Goal: Transaction & Acquisition: Purchase product/service

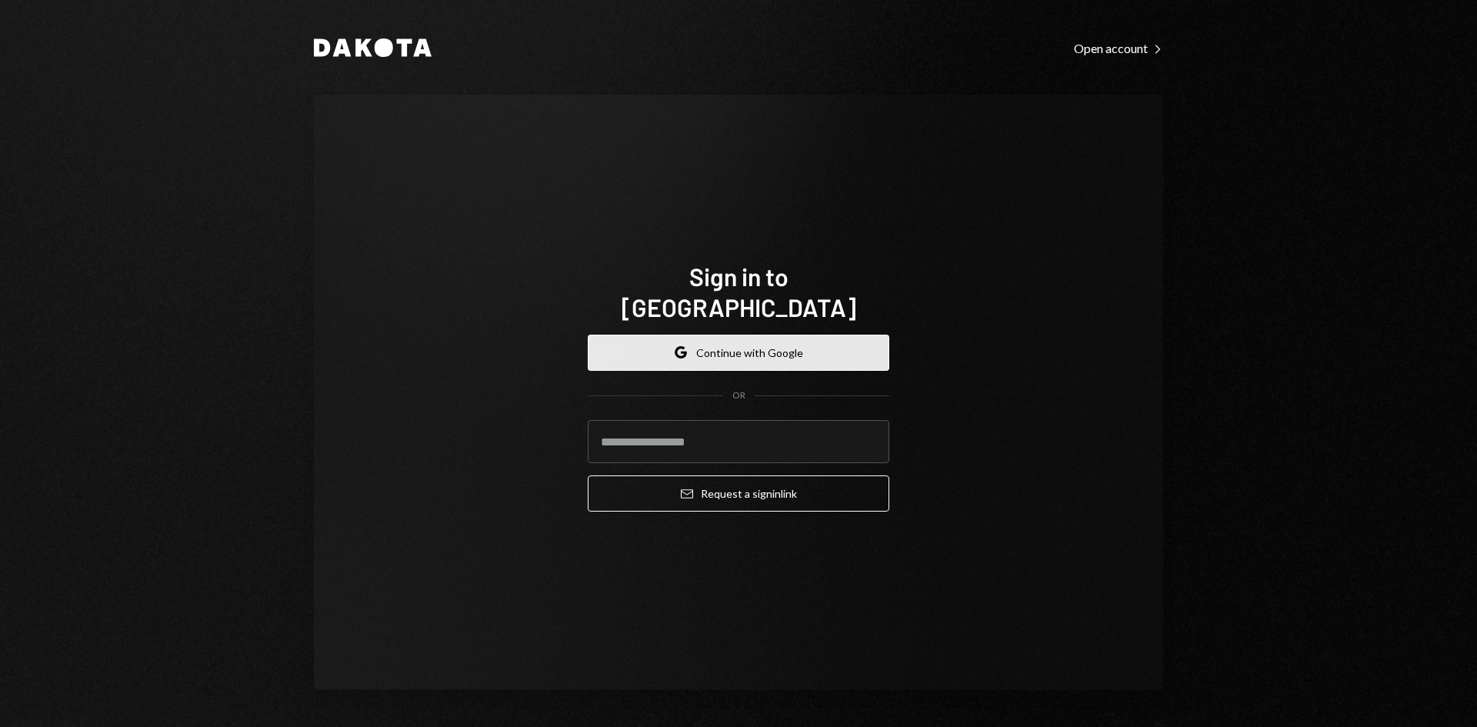
click at [775, 338] on button "Google Continue with Google" at bounding box center [739, 353] width 302 height 36
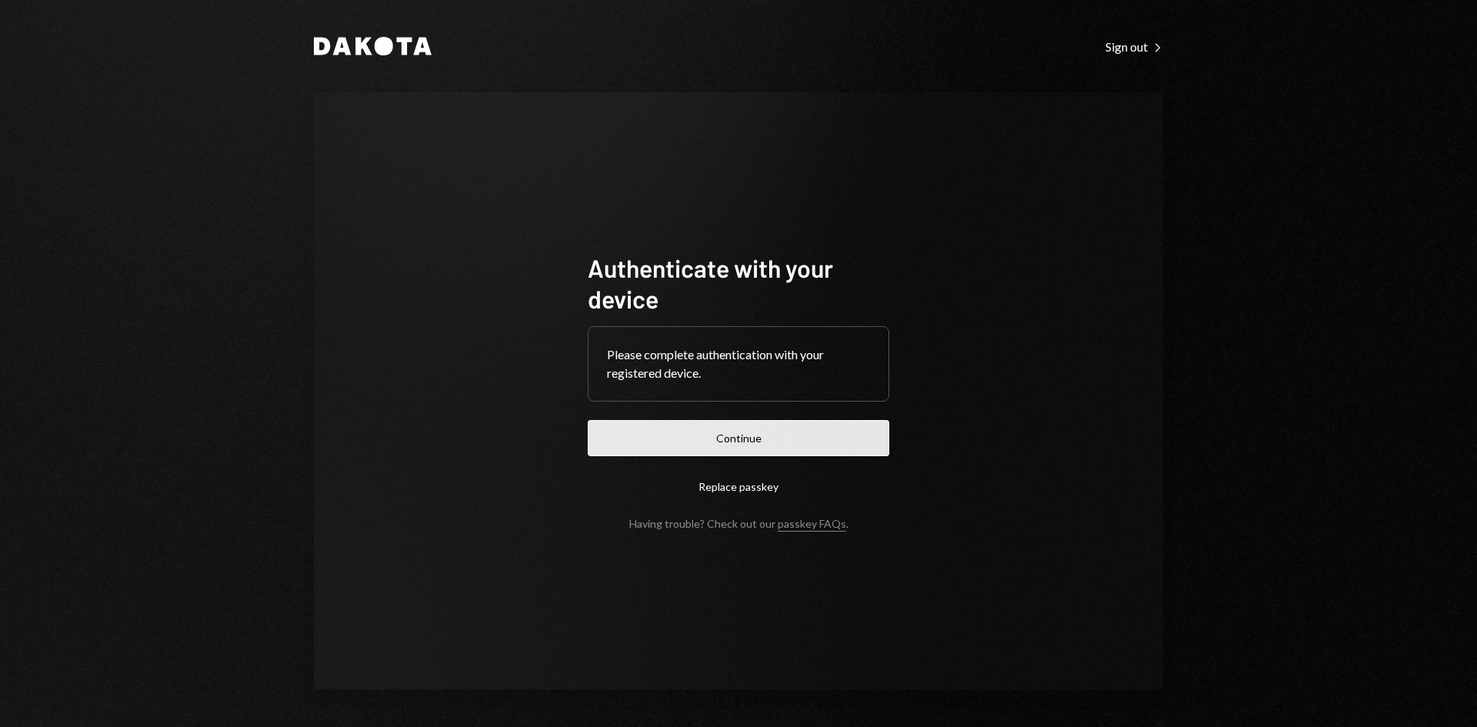
click at [795, 438] on button "Continue" at bounding box center [739, 438] width 302 height 36
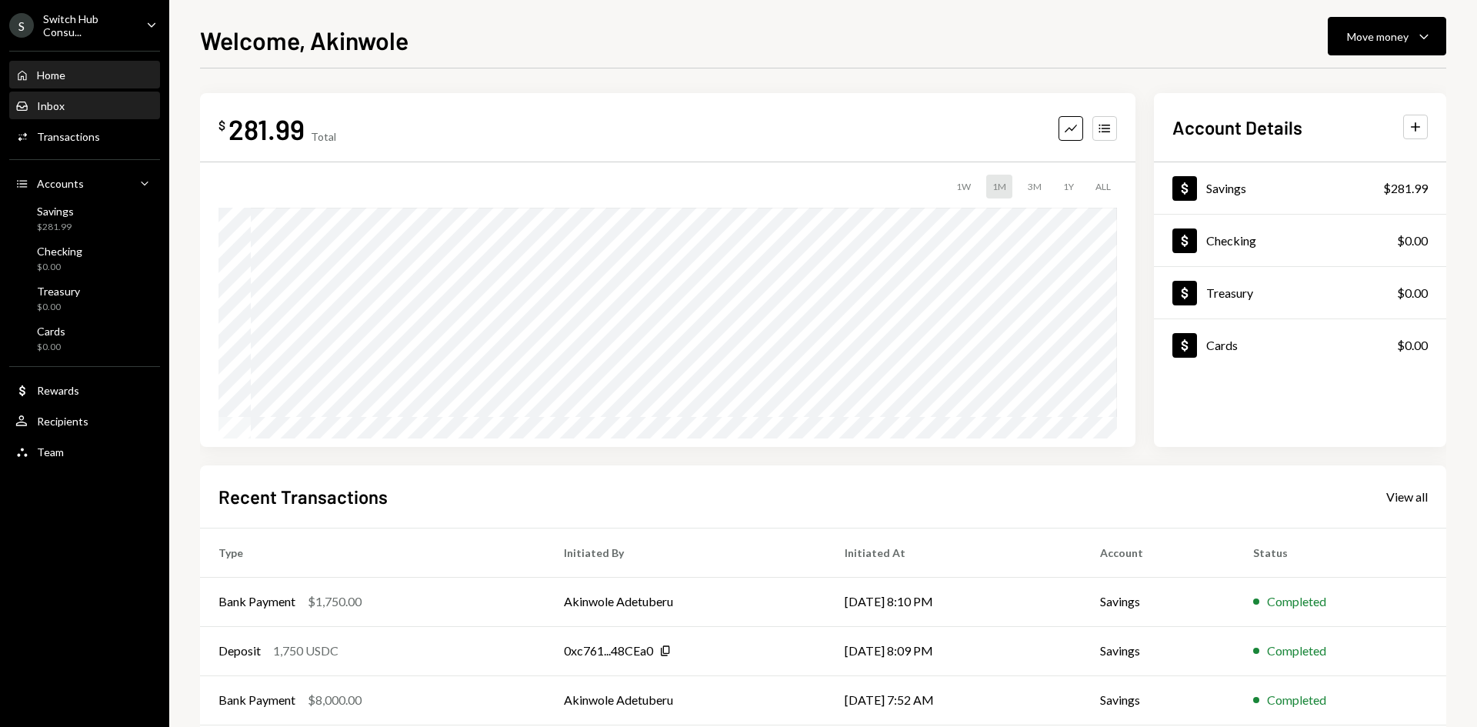
click at [68, 115] on div "Inbox Inbox" at bounding box center [84, 106] width 138 height 26
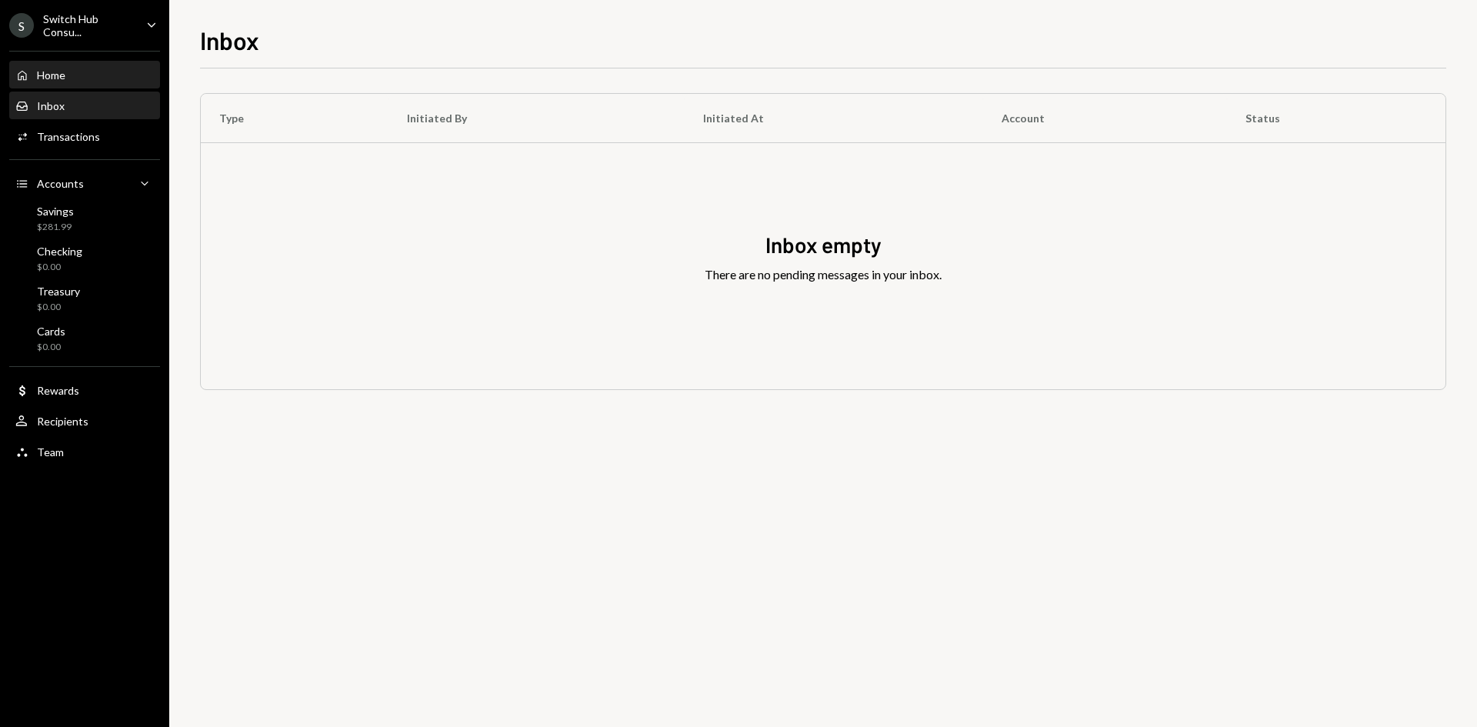
click at [81, 80] on div "Home Home" at bounding box center [84, 75] width 138 height 14
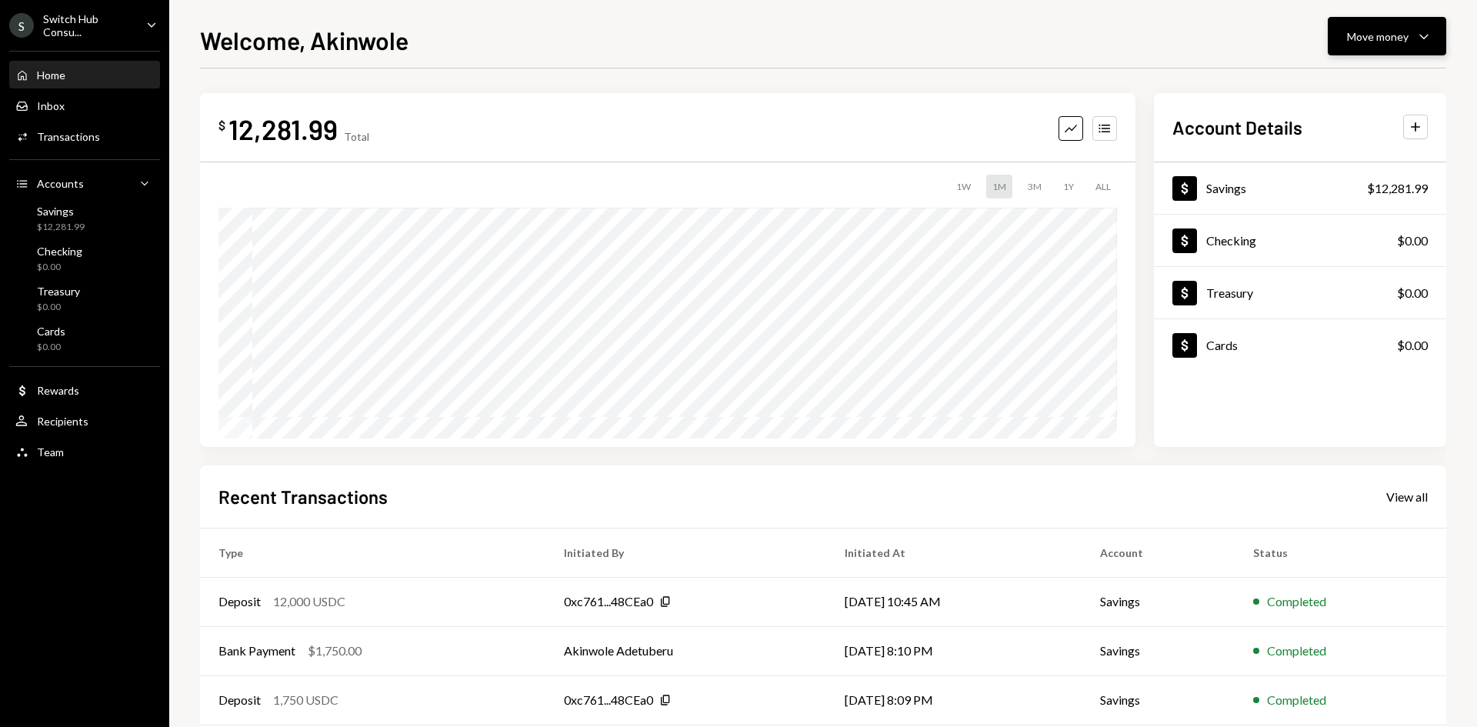
click at [1418, 50] on button "Move money Caret Down" at bounding box center [1387, 36] width 118 height 38
click at [1355, 83] on div "Send" at bounding box center [1374, 83] width 112 height 16
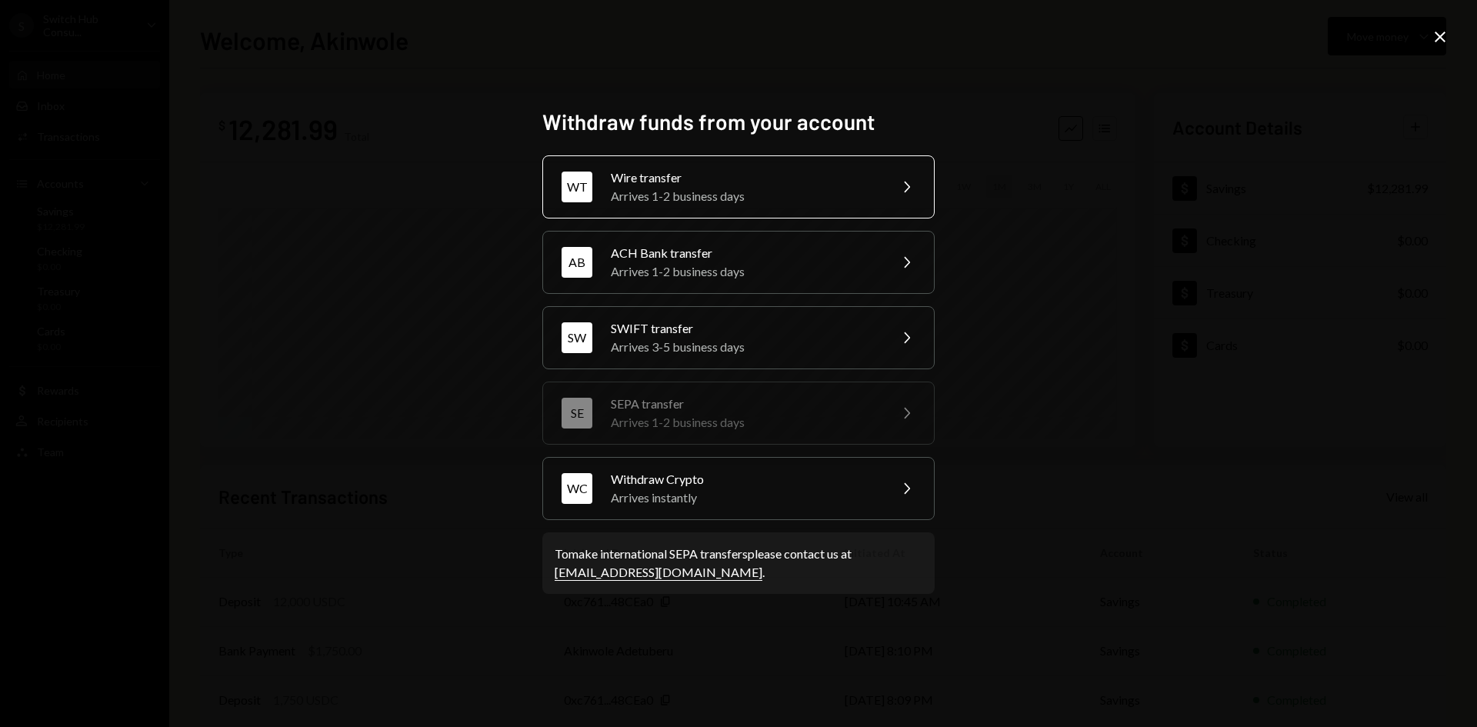
click at [861, 192] on div "Arrives 1-2 business days" at bounding box center [745, 196] width 268 height 18
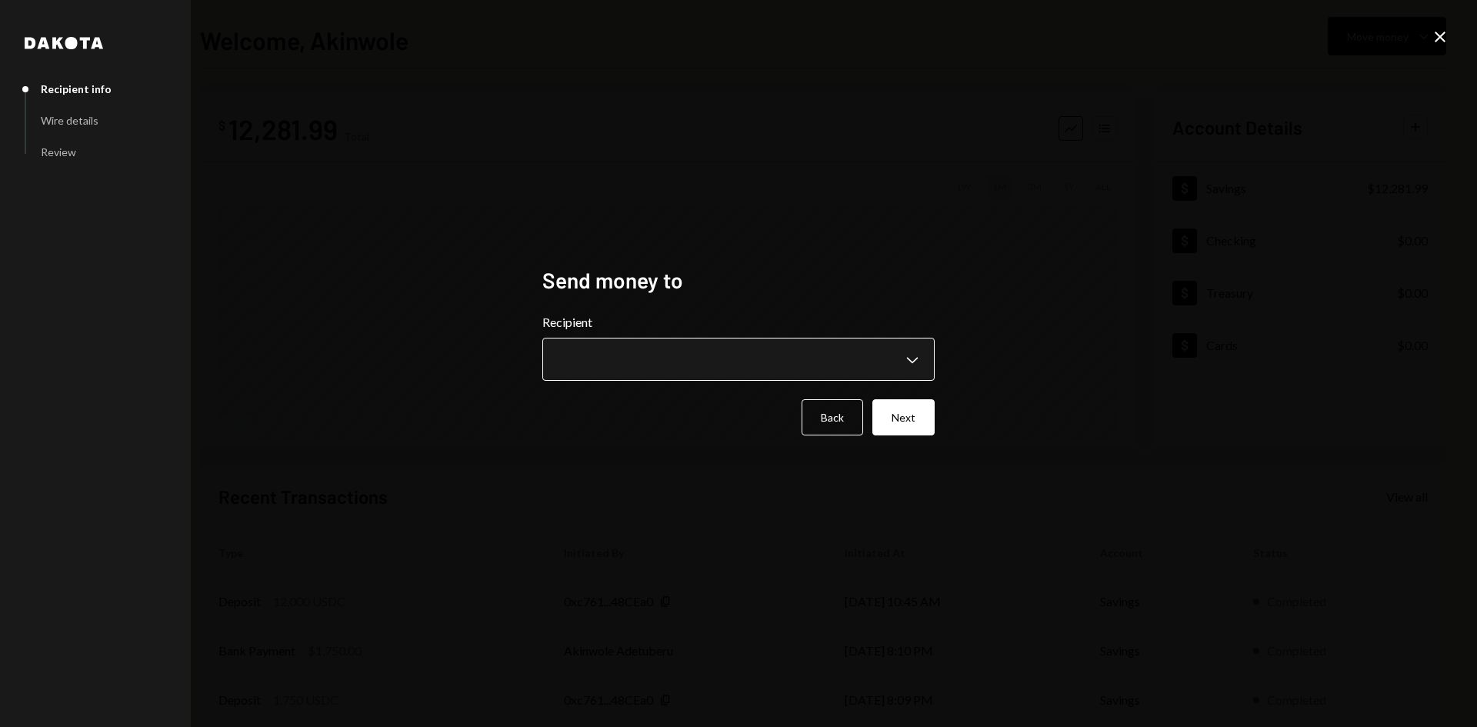
click at [824, 362] on body "**********" at bounding box center [738, 363] width 1477 height 727
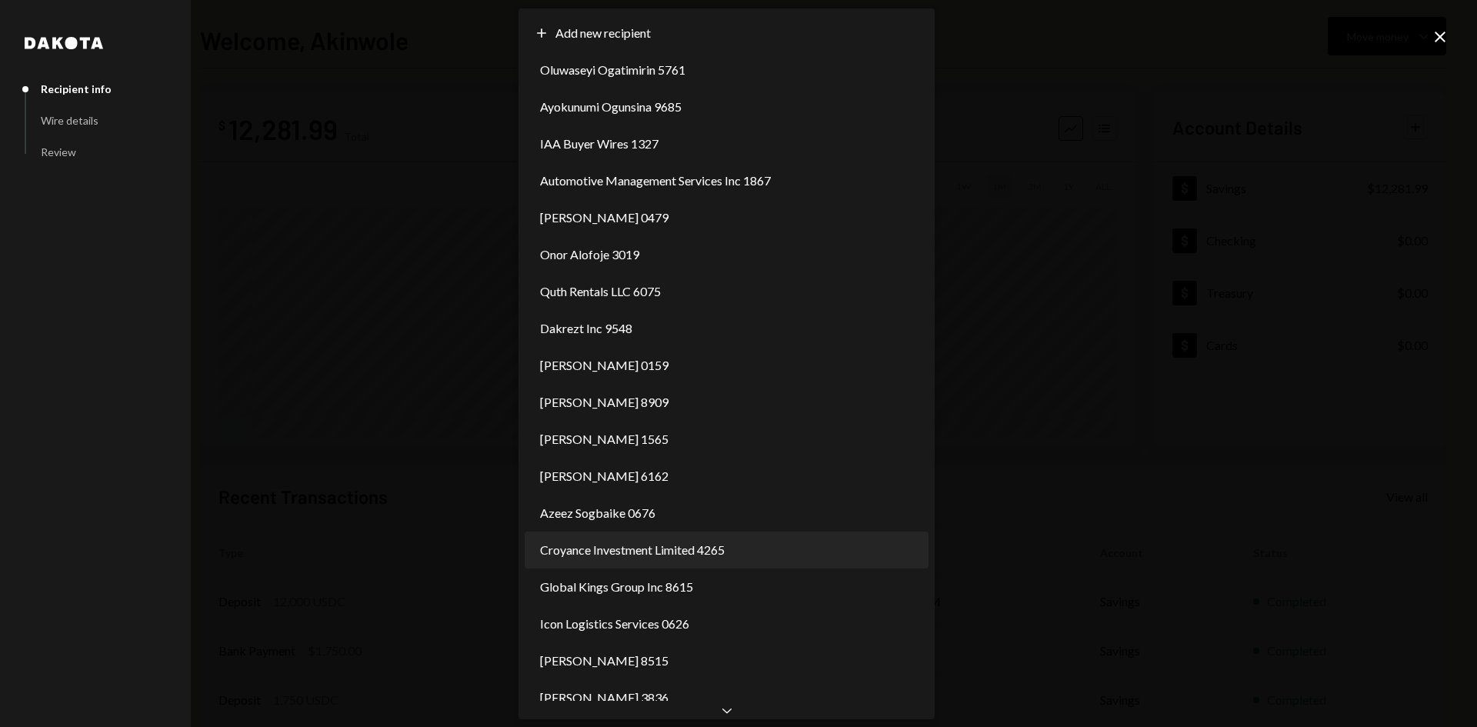
select select "**********"
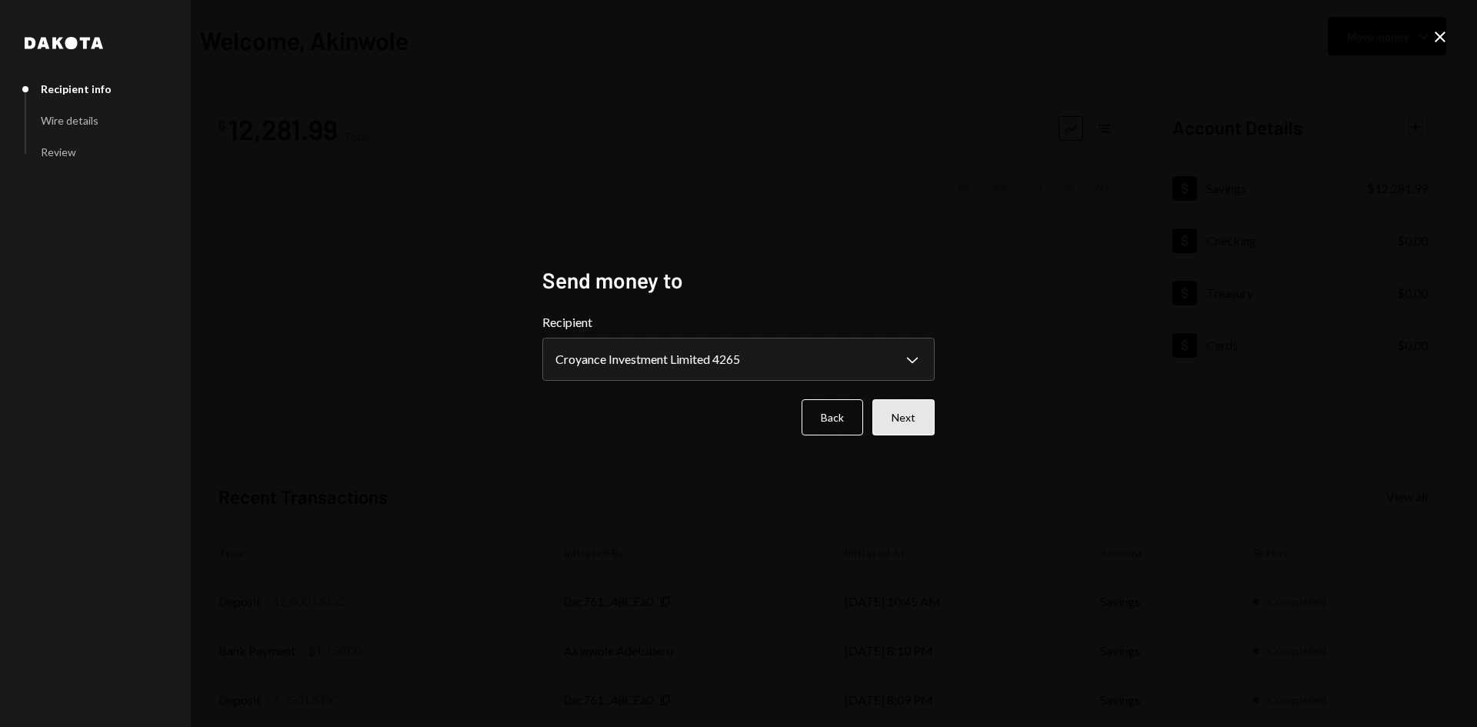
click at [909, 410] on button "Next" at bounding box center [903, 417] width 62 height 36
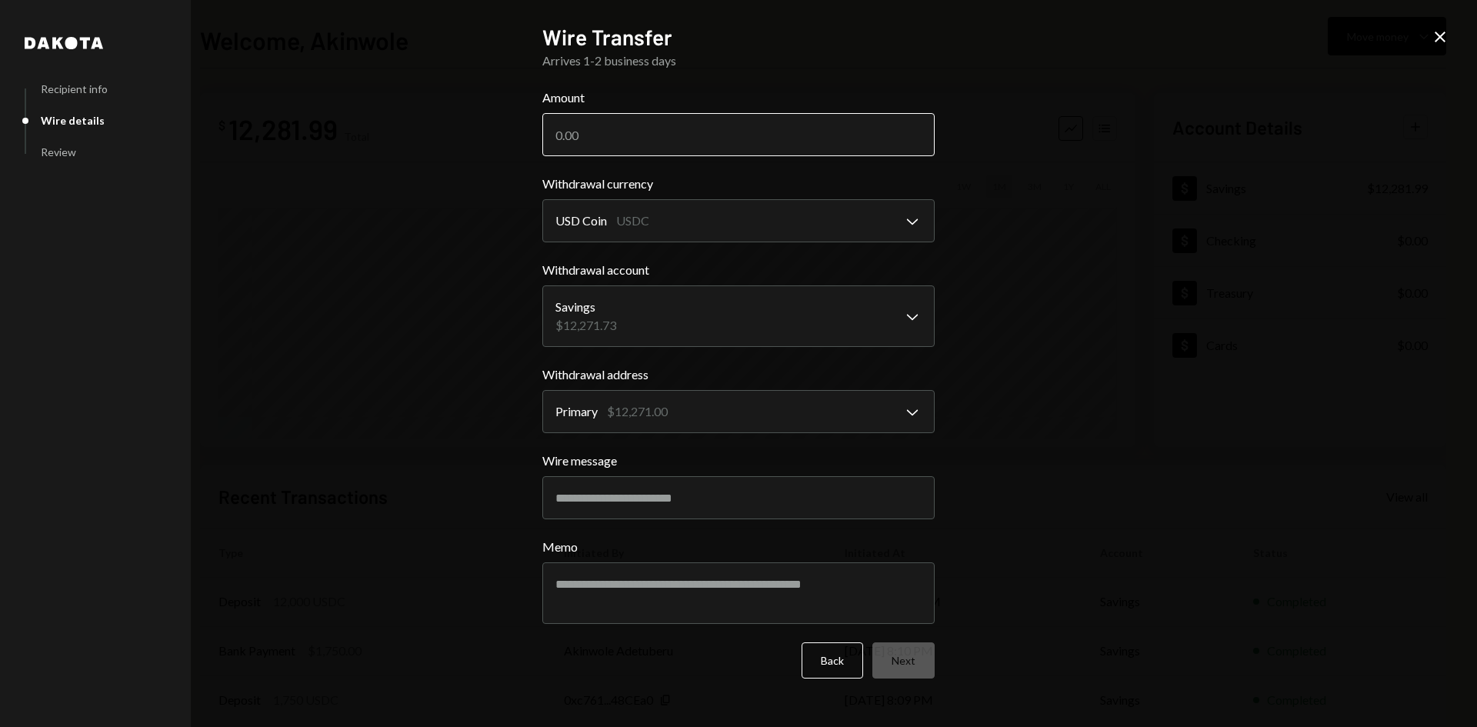
click at [603, 136] on input "Amount" at bounding box center [738, 134] width 392 height 43
type input "12000"
click at [903, 657] on button "Next" at bounding box center [903, 660] width 62 height 36
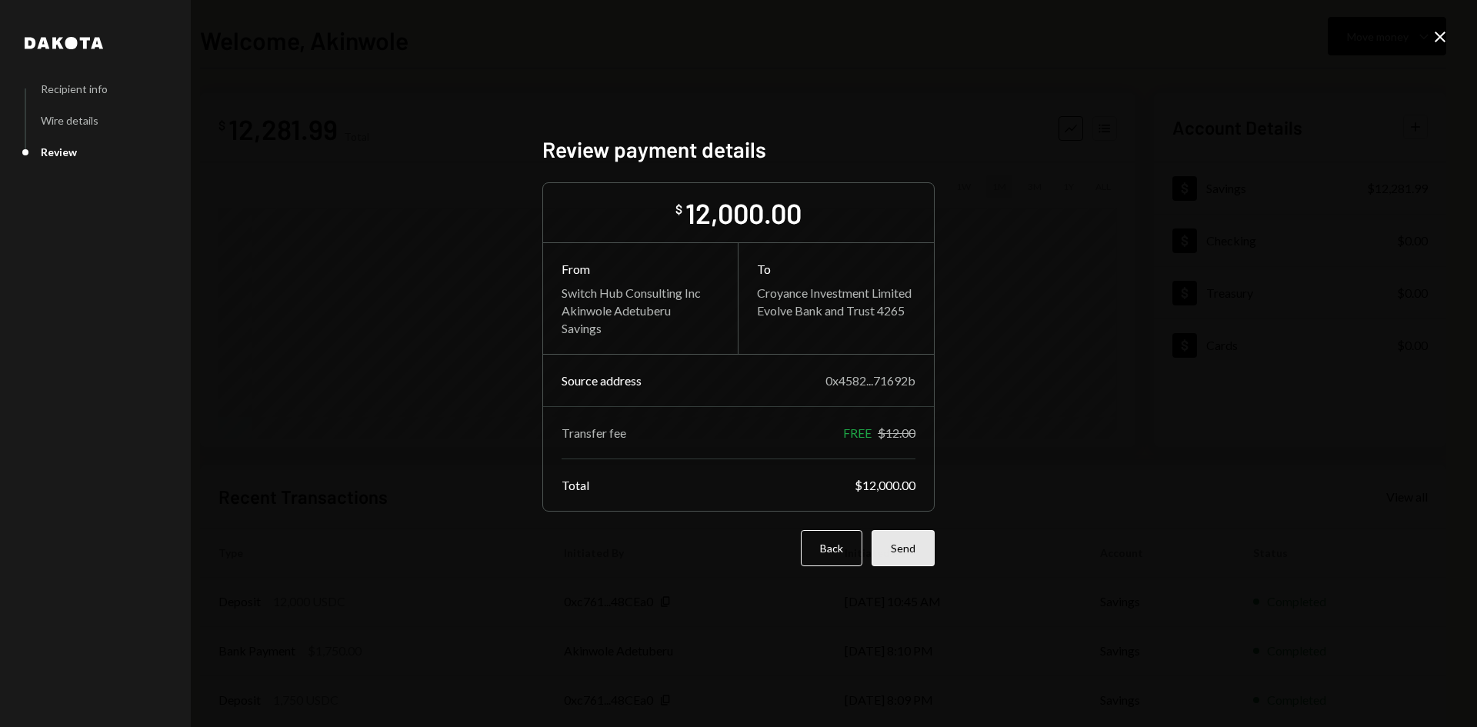
click at [908, 550] on button "Send" at bounding box center [902, 548] width 63 height 36
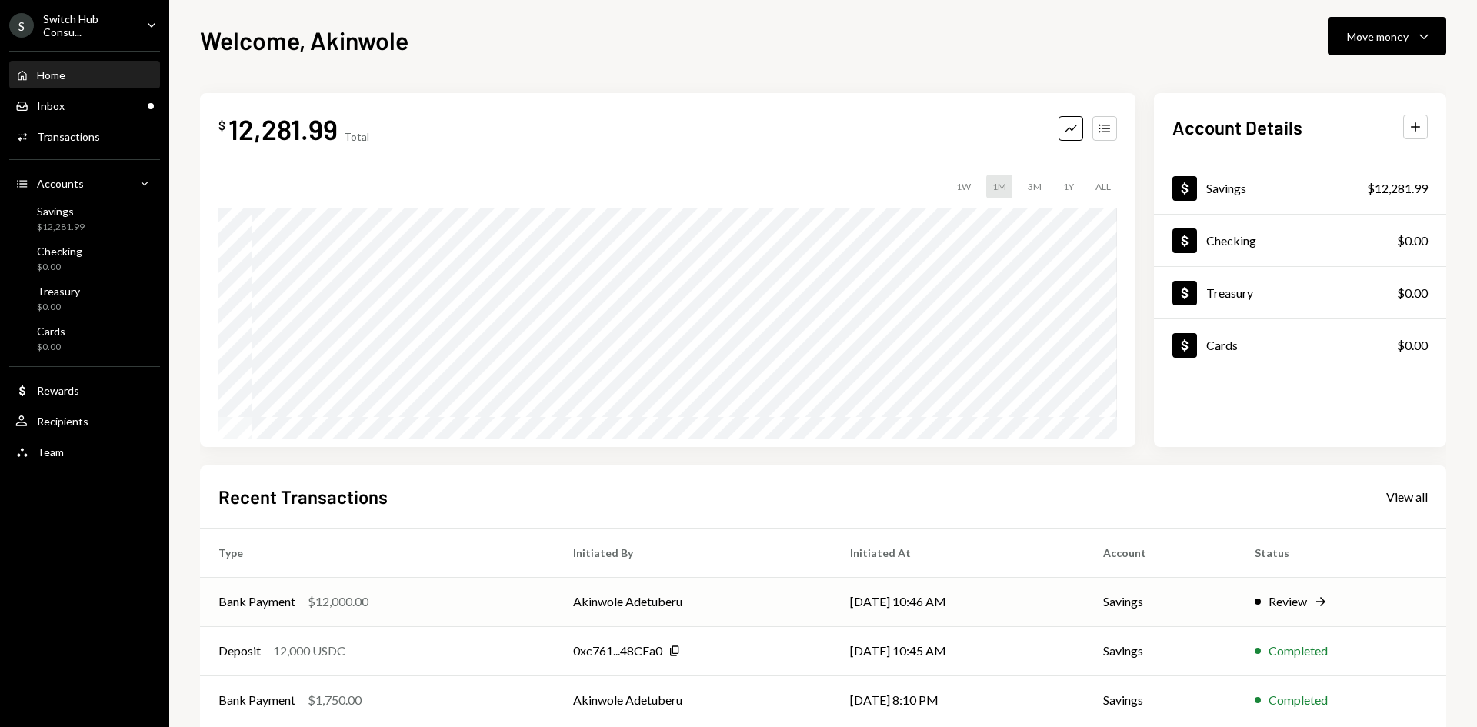
click at [1320, 602] on icon at bounding box center [1320, 601] width 9 height 9
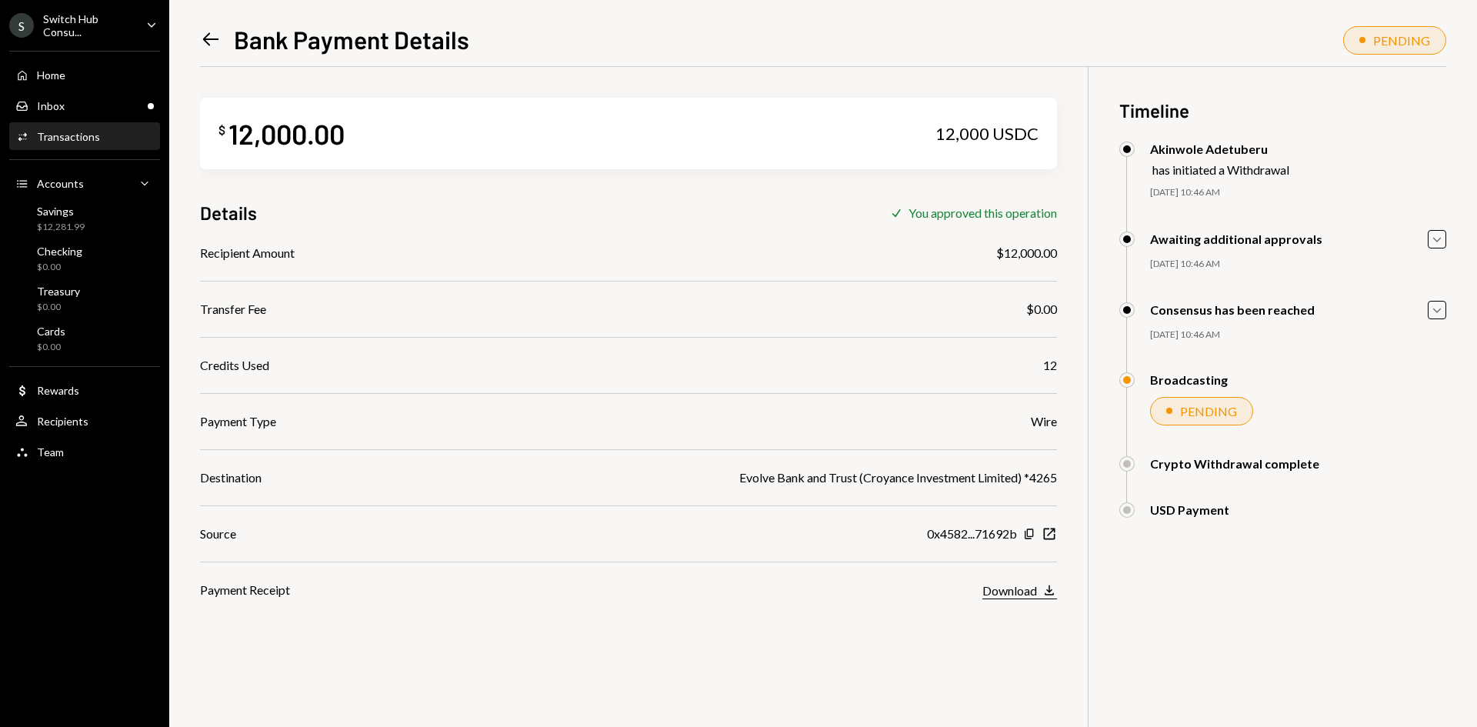
click at [1025, 588] on div "Download" at bounding box center [1009, 590] width 55 height 15
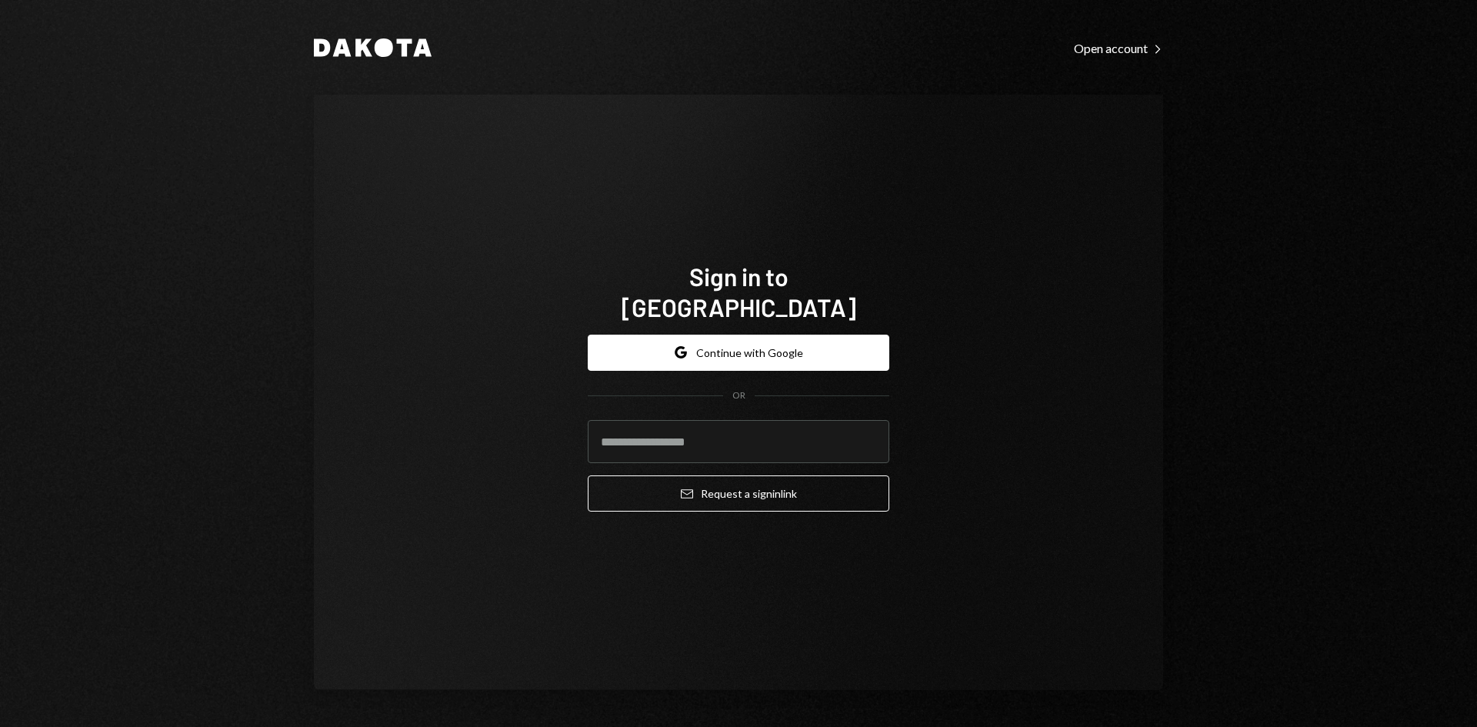
click at [1100, 191] on div "Sign in to Dakota Google Continue with Google OR Email Request a sign in link" at bounding box center [738, 392] width 849 height 595
